Goal: Transaction & Acquisition: Purchase product/service

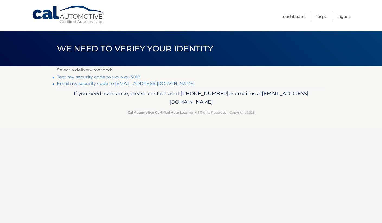
click at [85, 78] on link "Text my security code to xxx-xxx-3018" at bounding box center [98, 77] width 83 height 5
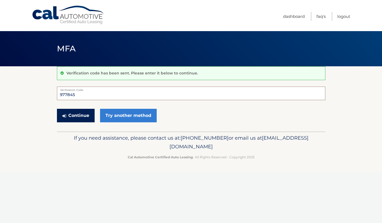
type input "977845"
click at [83, 115] on button "Continue" at bounding box center [76, 116] width 38 height 14
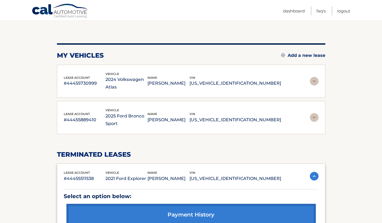
scroll to position [47, 0]
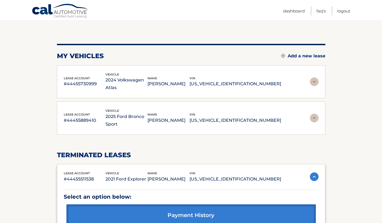
click at [316, 78] on img at bounding box center [314, 82] width 9 height 9
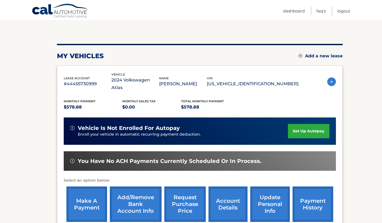
click at [84, 199] on link "make a payment" at bounding box center [86, 205] width 41 height 36
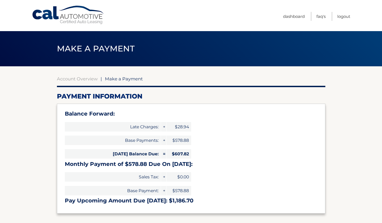
select select "OGJiZTQ2MzQtYWY5NC00NTkwLTkzYzYtZTlmNjU0ZDdlZjM1"
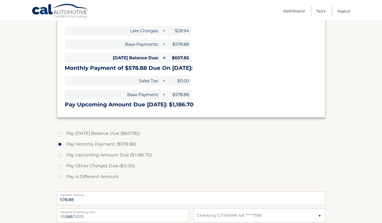
scroll to position [99, 0]
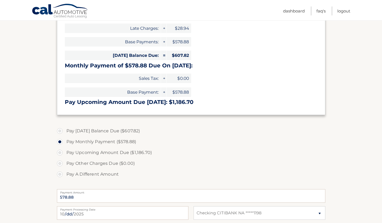
click at [60, 152] on label "Pay Upcoming Amount Due ($1,186.70)" at bounding box center [191, 152] width 268 height 11
click at [60, 152] on input "Pay Upcoming Amount Due ($1,186.70)" at bounding box center [61, 151] width 5 height 9
radio input "true"
type input "1186.70"
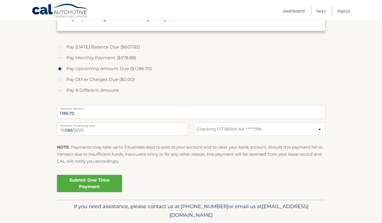
scroll to position [183, 0]
click at [136, 133] on input "2025-10-11" at bounding box center [122, 129] width 131 height 14
type input "2025-10-13"
click at [89, 181] on link "Submit One Time Payment" at bounding box center [89, 183] width 65 height 17
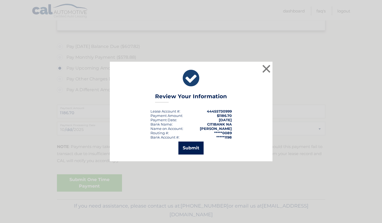
click at [188, 153] on button "Submit" at bounding box center [190, 148] width 25 height 13
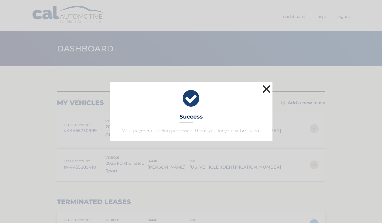
click at [265, 90] on button "×" at bounding box center [266, 89] width 11 height 11
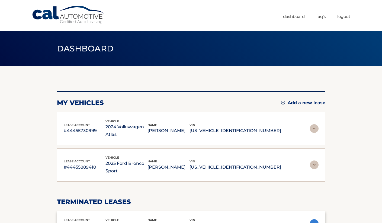
click at [315, 161] on img at bounding box center [314, 165] width 9 height 9
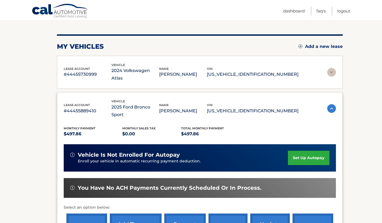
scroll to position [62, 0]
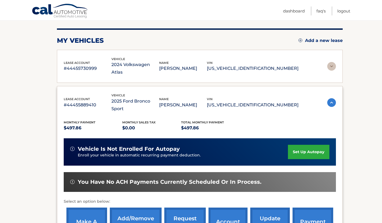
click at [86, 208] on link "make a payment" at bounding box center [86, 226] width 41 height 36
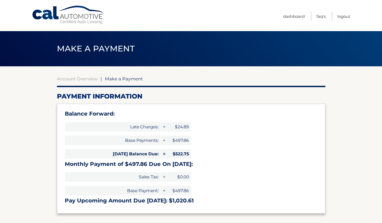
select select "M2FjMDM3NjItN2ZkYy00MjAwLThkNGMtZmU5MWEzOTM4Yzlm"
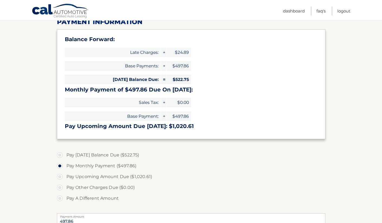
scroll to position [81, 0]
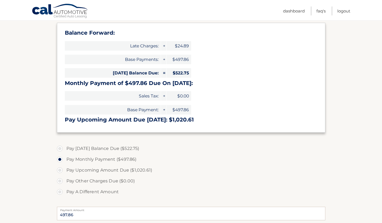
click at [59, 169] on label "Pay Upcoming Amount Due ($1,020.61)" at bounding box center [191, 170] width 268 height 11
click at [59, 169] on input "Pay Upcoming Amount Due ($1,020.61)" at bounding box center [61, 169] width 5 height 9
radio input "true"
type input "1020.61"
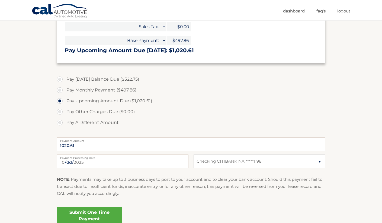
scroll to position [151, 0]
click at [111, 163] on input "2025-10-11" at bounding box center [122, 161] width 131 height 14
type input "2025-10-13"
click at [88, 213] on link "Submit One Time Payment" at bounding box center [89, 215] width 65 height 17
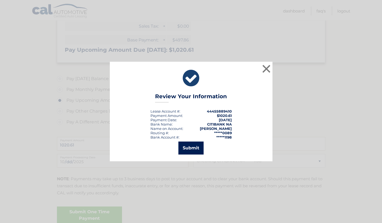
click at [191, 147] on button "Submit" at bounding box center [190, 148] width 25 height 13
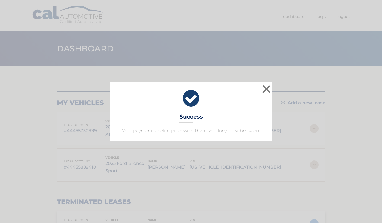
click at [269, 89] on button "×" at bounding box center [266, 89] width 11 height 11
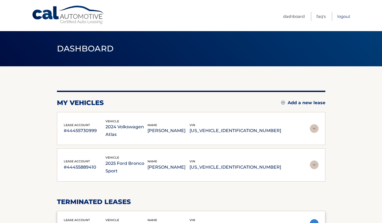
click at [347, 17] on link "Logout" at bounding box center [343, 16] width 13 height 9
